Goal: Task Accomplishment & Management: Complete application form

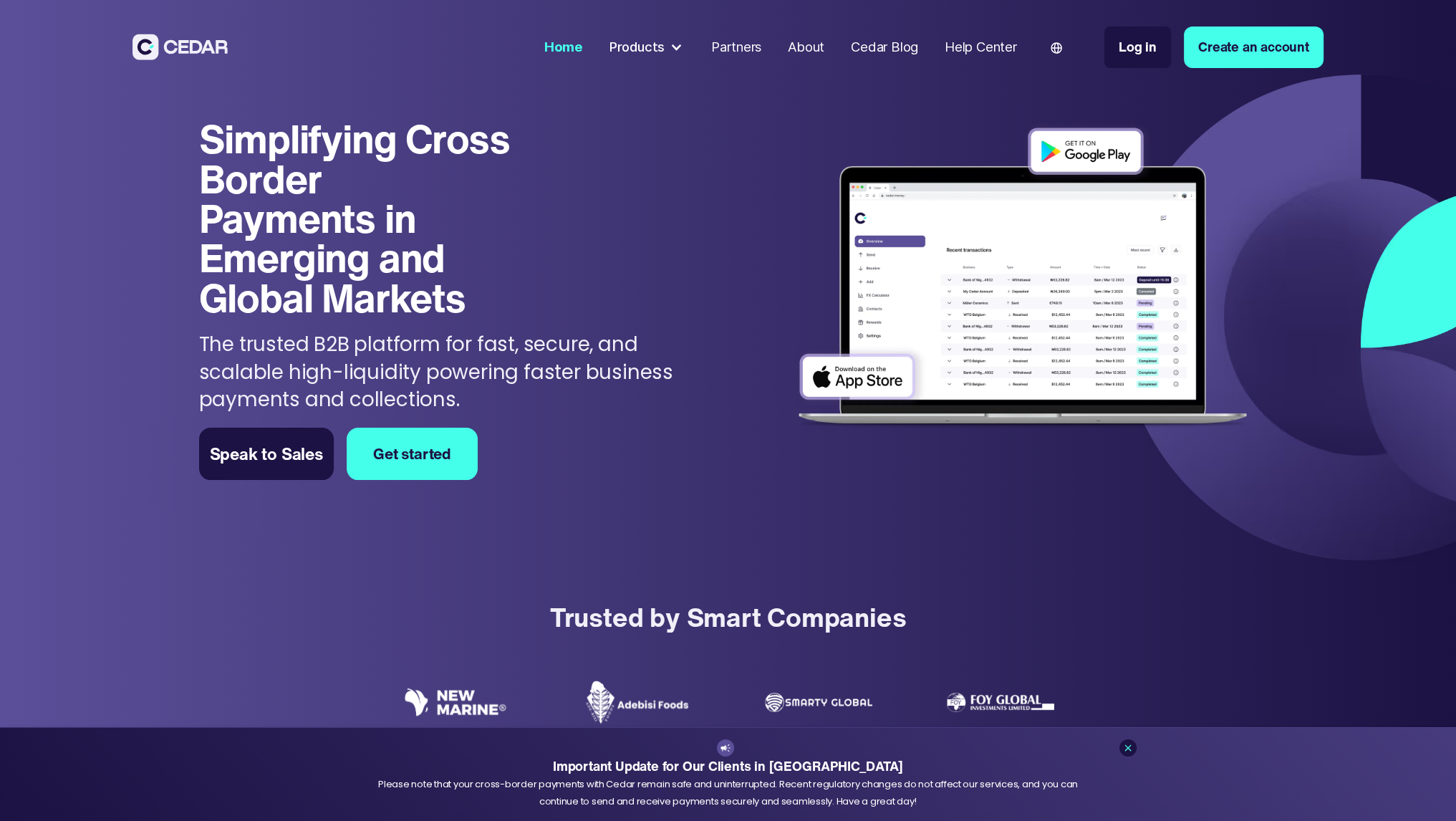
click at [444, 470] on link "Get started" at bounding box center [412, 454] width 131 height 53
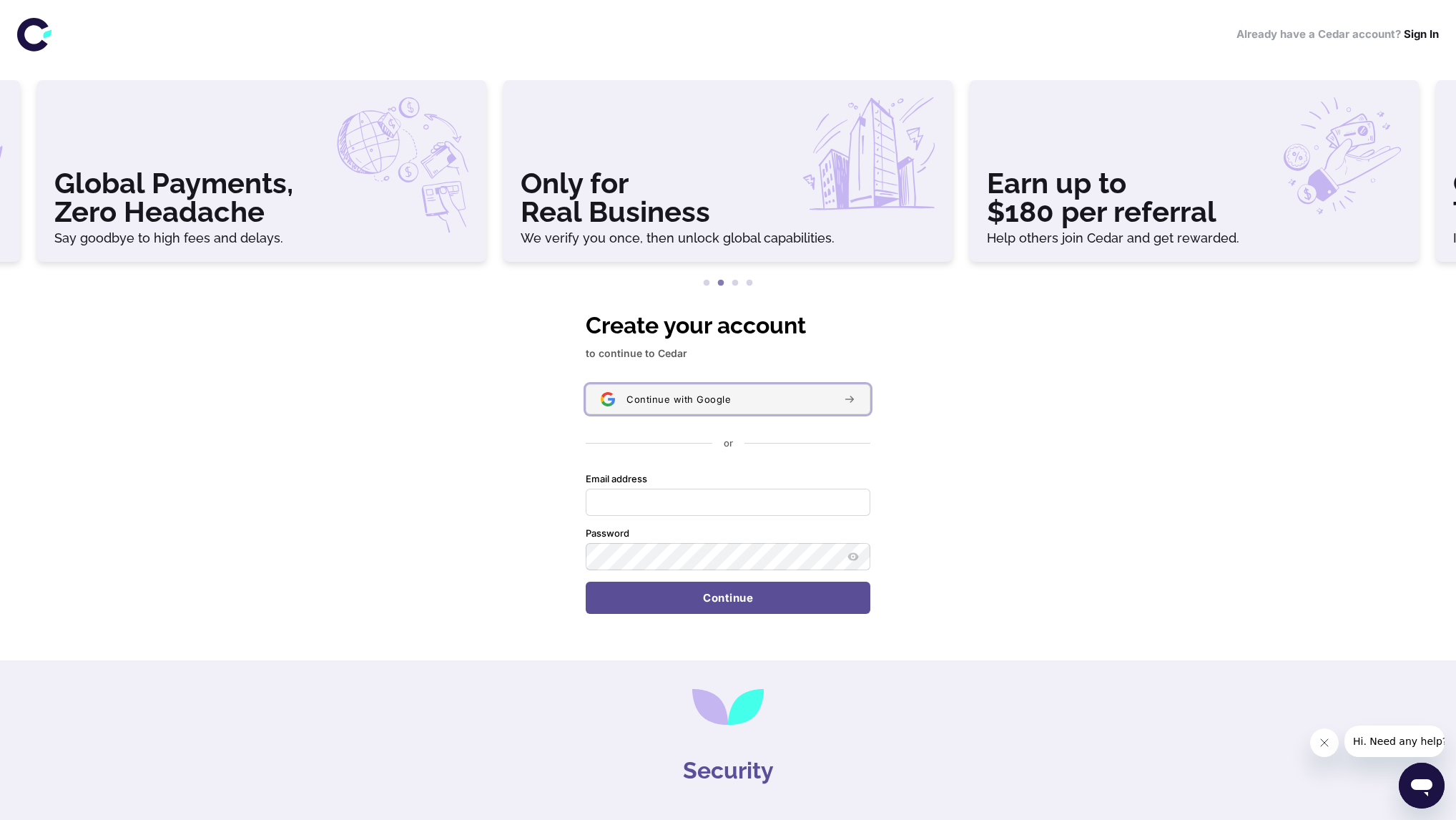
click at [708, 404] on span "Continue with Google" at bounding box center [679, 399] width 105 height 12
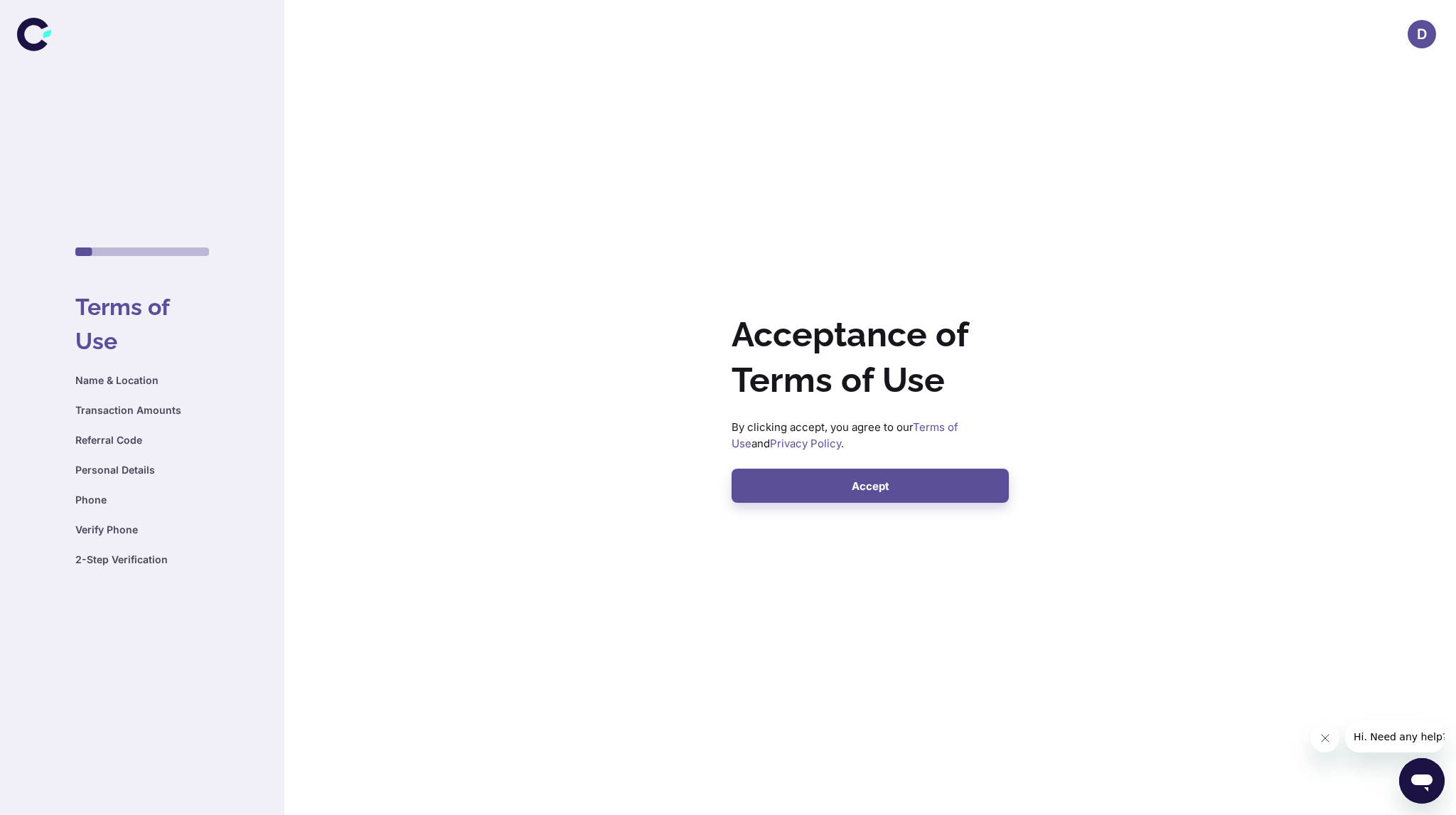
click at [896, 503] on div "D Acceptance of Terms of Use By clicking accept, you agree to our Terms of Use …" at bounding box center [870, 408] width 312 height 225
click at [894, 493] on button "Accept" at bounding box center [870, 486] width 277 height 34
